Goal: Check status: Check status

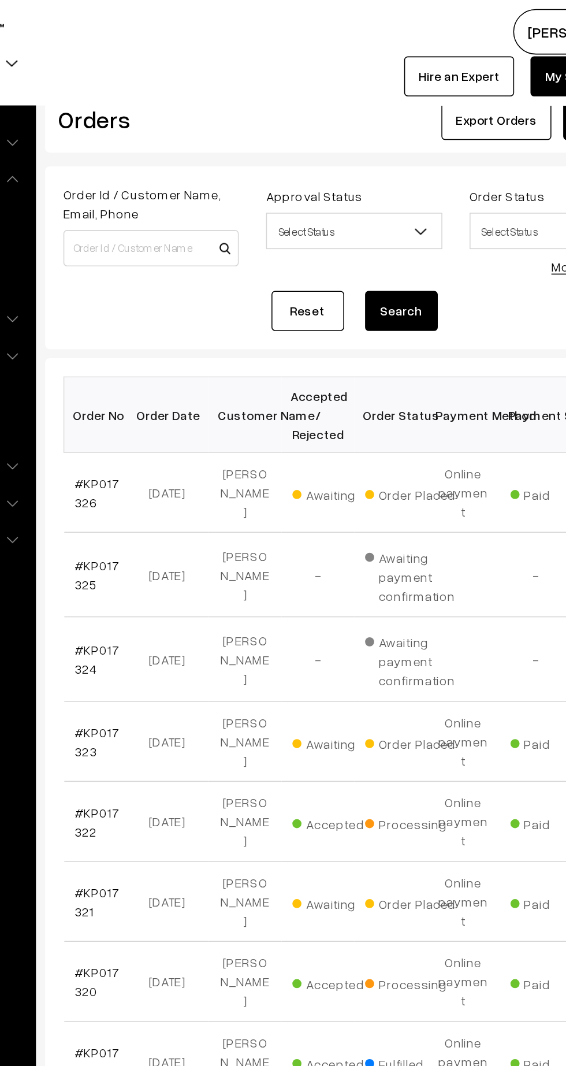
click at [184, 355] on link "#KP017325" at bounding box center [195, 365] width 28 height 22
click at [185, 358] on link "#KP017325" at bounding box center [195, 365] width 28 height 22
